Goal: Information Seeking & Learning: Learn about a topic

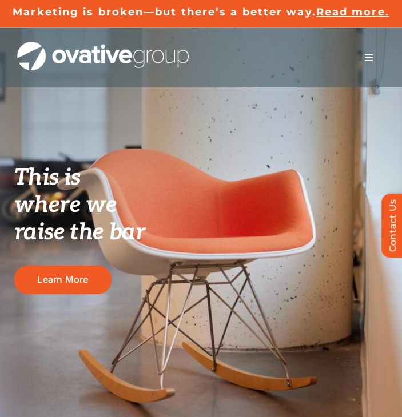
click at [370, 58] on span "Menu" at bounding box center [368, 57] width 9 height 9
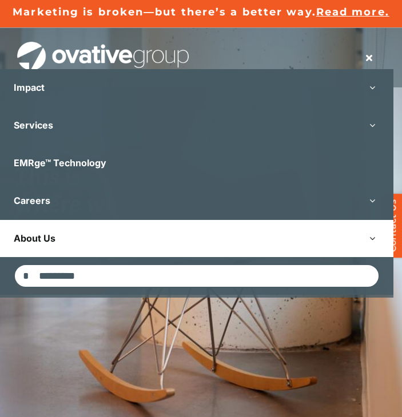
click at [99, 236] on link "About Us" at bounding box center [196, 238] width 393 height 37
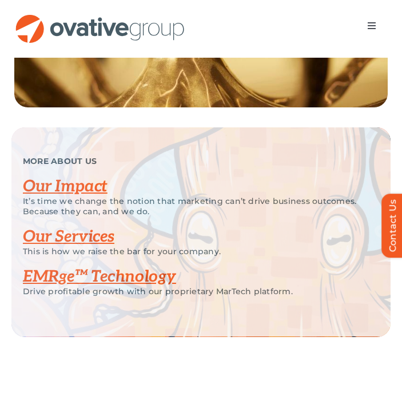
scroll to position [2229, 0]
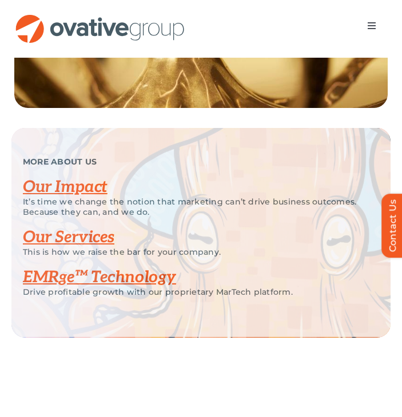
click at [368, 18] on button "Toggle Navigation" at bounding box center [372, 25] width 32 height 23
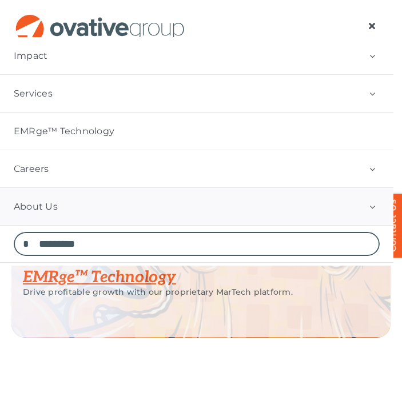
click at [380, 207] on button "Open submenu of About Us" at bounding box center [372, 206] width 42 height 37
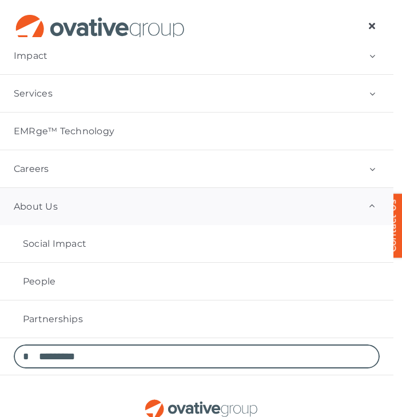
scroll to position [2272, 0]
click at [381, 169] on button "Open submenu of Careers" at bounding box center [372, 168] width 42 height 37
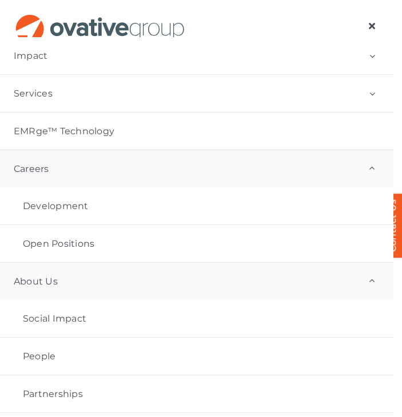
scroll to position [2242, 0]
click at [62, 205] on span "Development" at bounding box center [56, 206] width 66 height 11
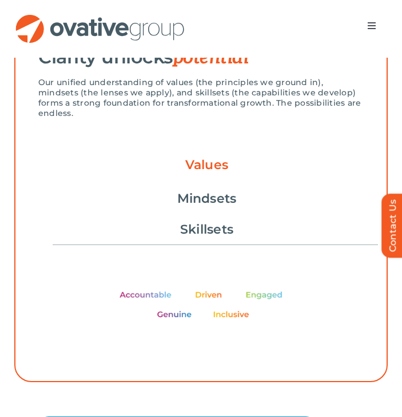
scroll to position [380, 0]
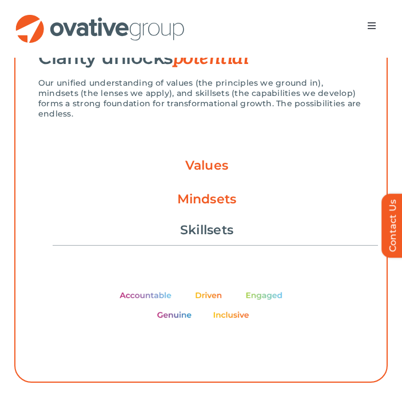
click at [210, 190] on link "Mindsets" at bounding box center [206, 199] width 59 height 19
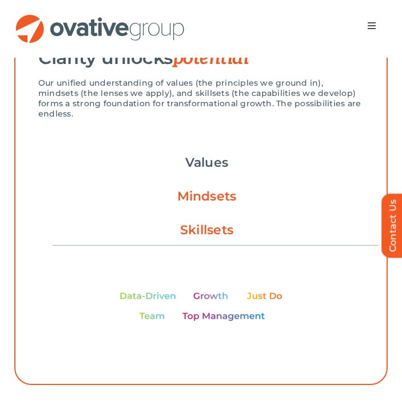
click at [196, 221] on link "Skillsets" at bounding box center [206, 230] width 53 height 19
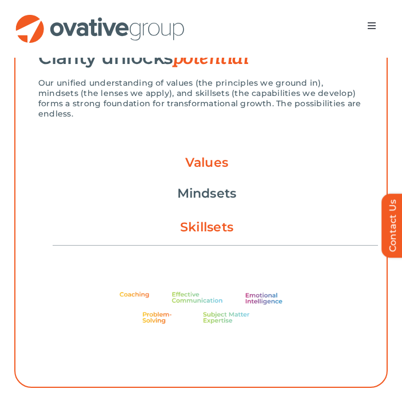
click at [203, 153] on link "Values" at bounding box center [206, 162] width 43 height 19
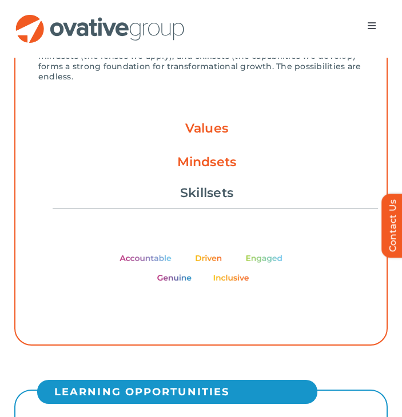
scroll to position [416, 0]
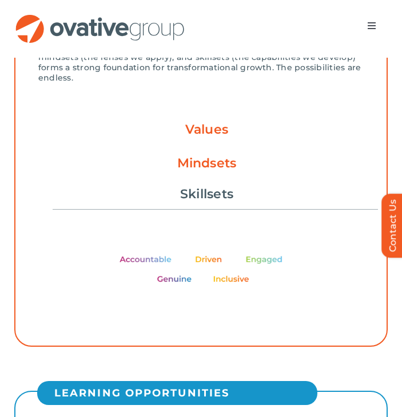
click at [196, 160] on link "Mindsets" at bounding box center [206, 163] width 59 height 19
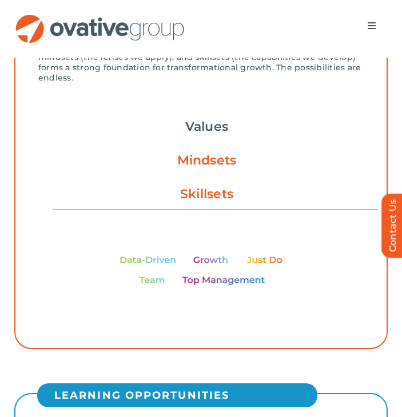
click at [190, 185] on link "Skillsets" at bounding box center [206, 194] width 53 height 19
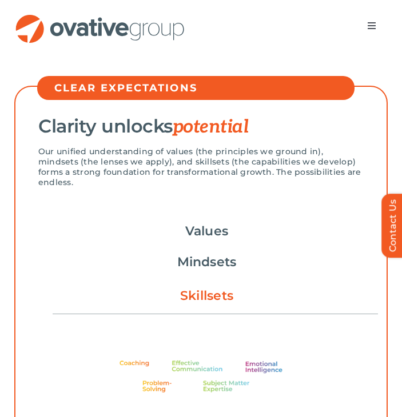
scroll to position [390, 0]
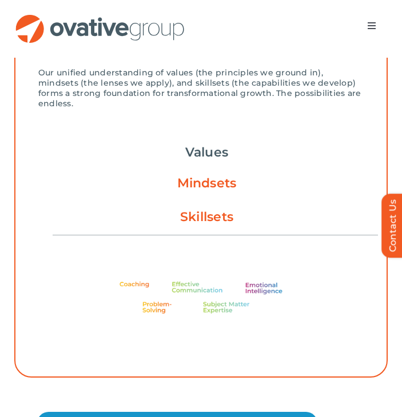
click at [205, 174] on link "Mindsets" at bounding box center [206, 183] width 59 height 19
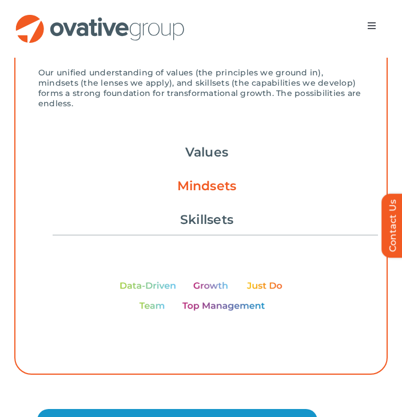
click at [205, 137] on li "Values" at bounding box center [207, 152] width 54 height 31
click at [205, 143] on link "Values" at bounding box center [206, 152] width 43 height 19
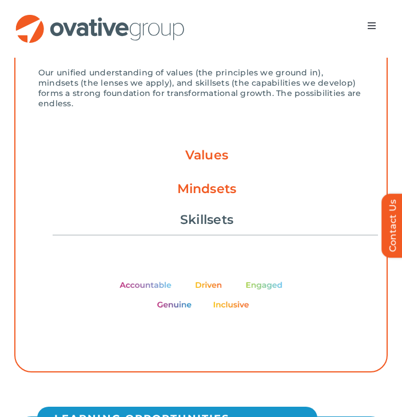
click at [197, 180] on link "Mindsets" at bounding box center [206, 189] width 59 height 19
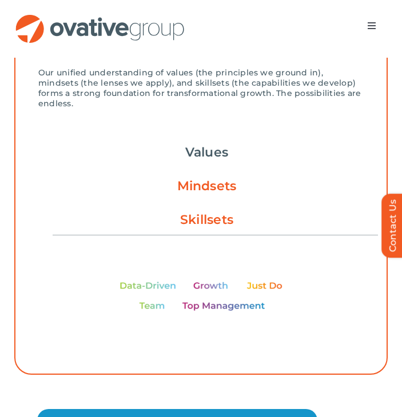
click at [190, 218] on link "Skillsets" at bounding box center [206, 219] width 53 height 19
